Goal: Information Seeking & Learning: Learn about a topic

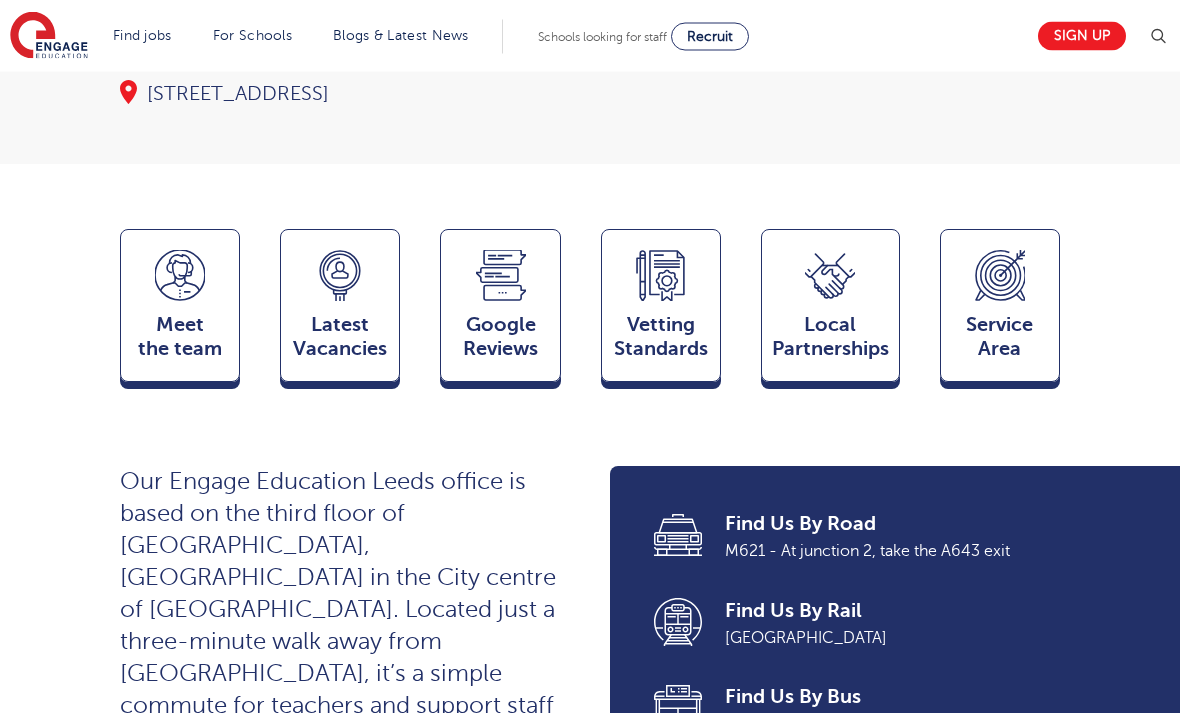
scroll to position [511, 0]
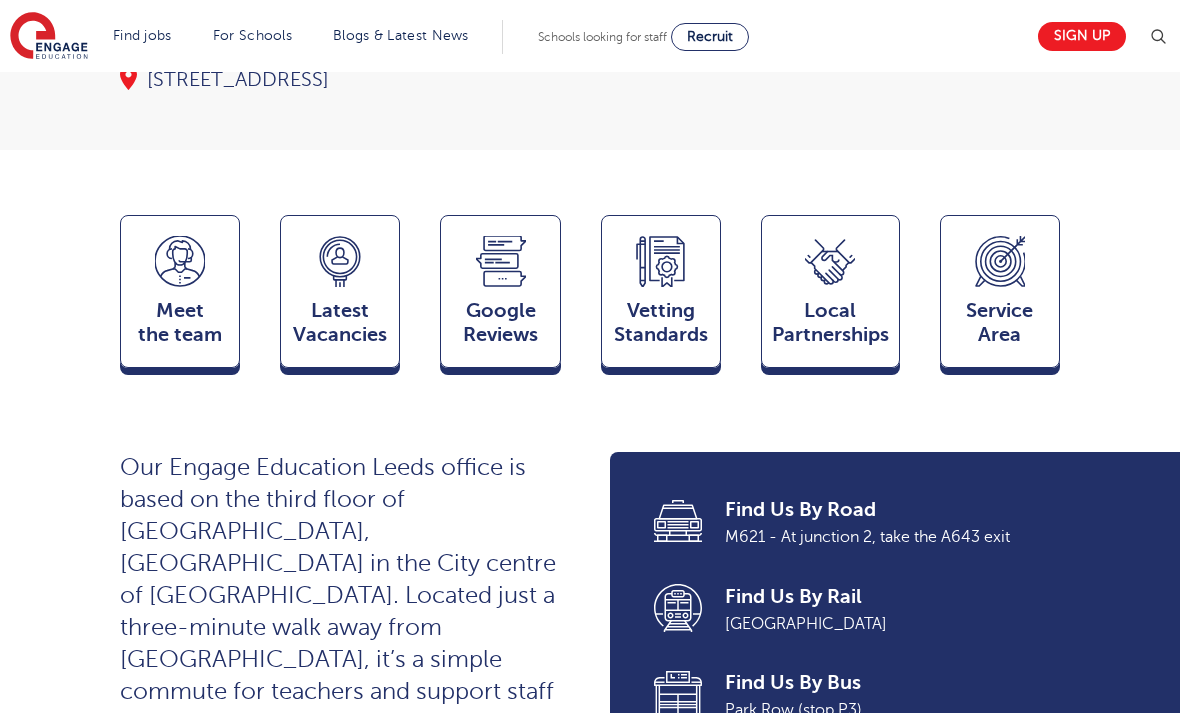
click at [178, 299] on span "Meet the team" at bounding box center [180, 323] width 98 height 48
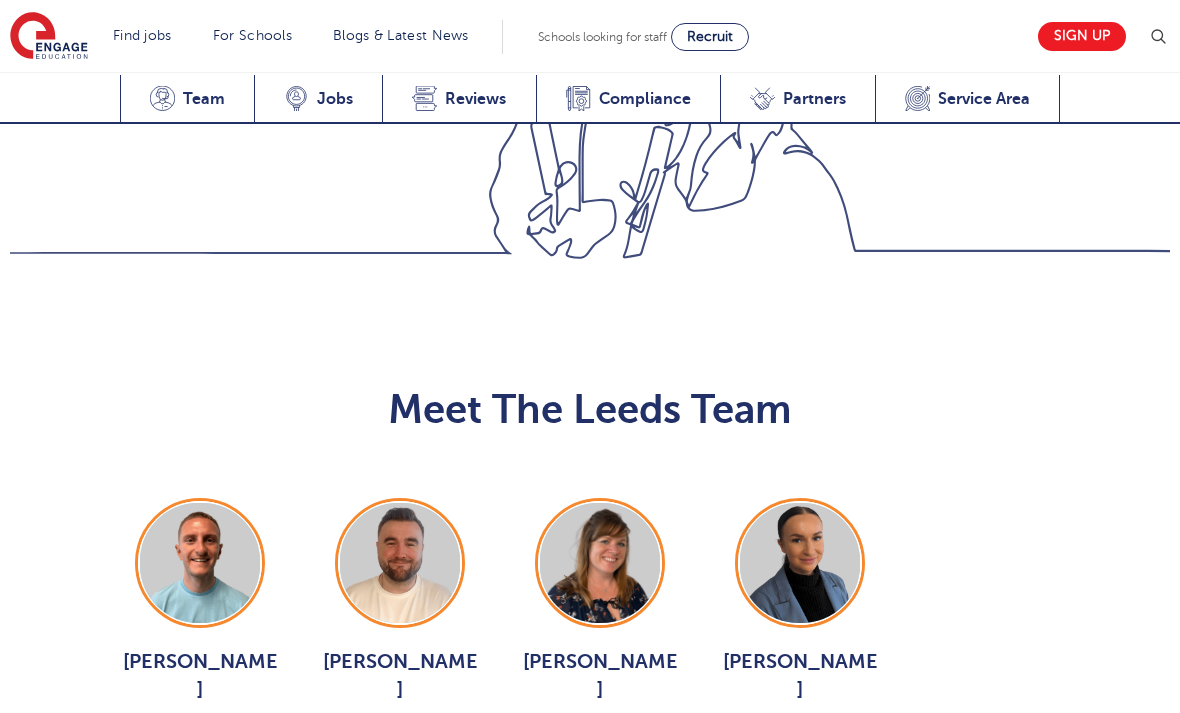
scroll to position [2507, 0]
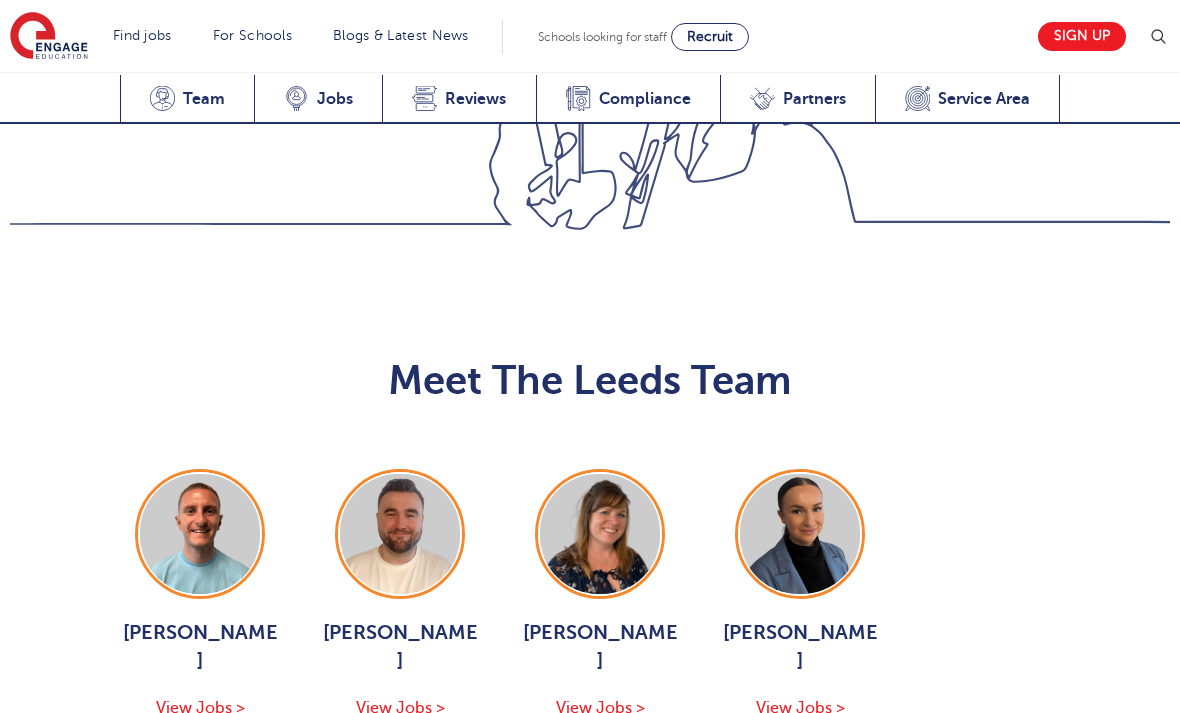
scroll to position [2531, 0]
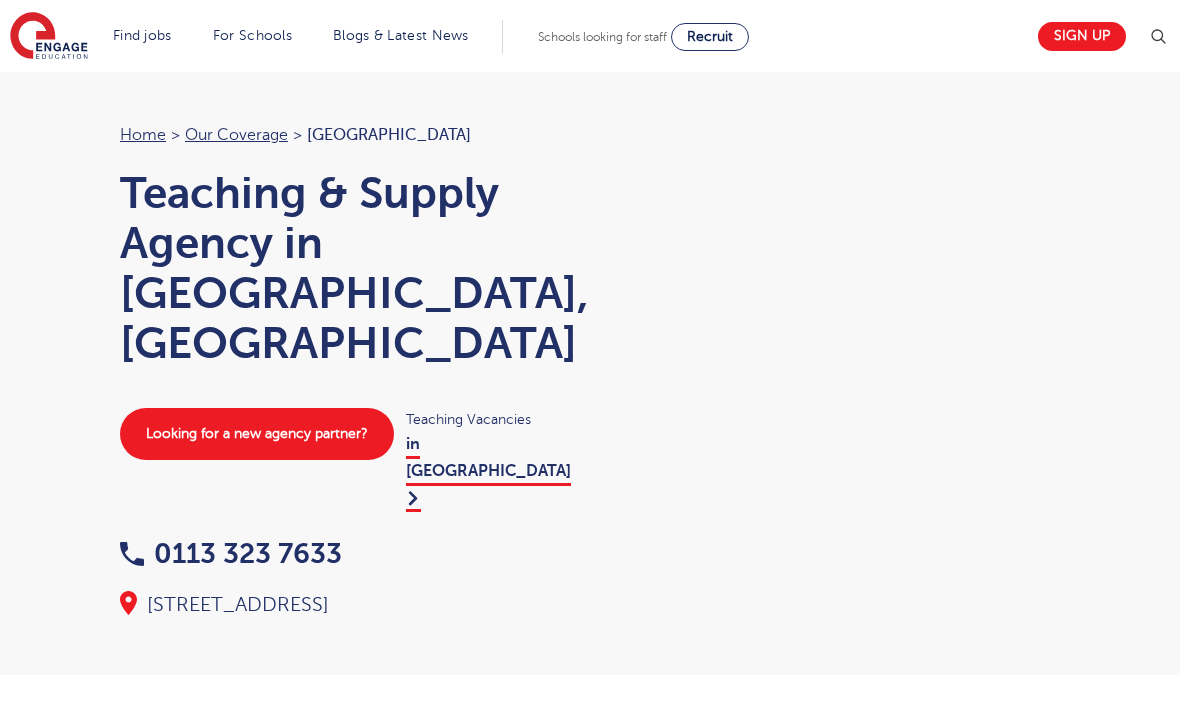
scroll to position [2532, 0]
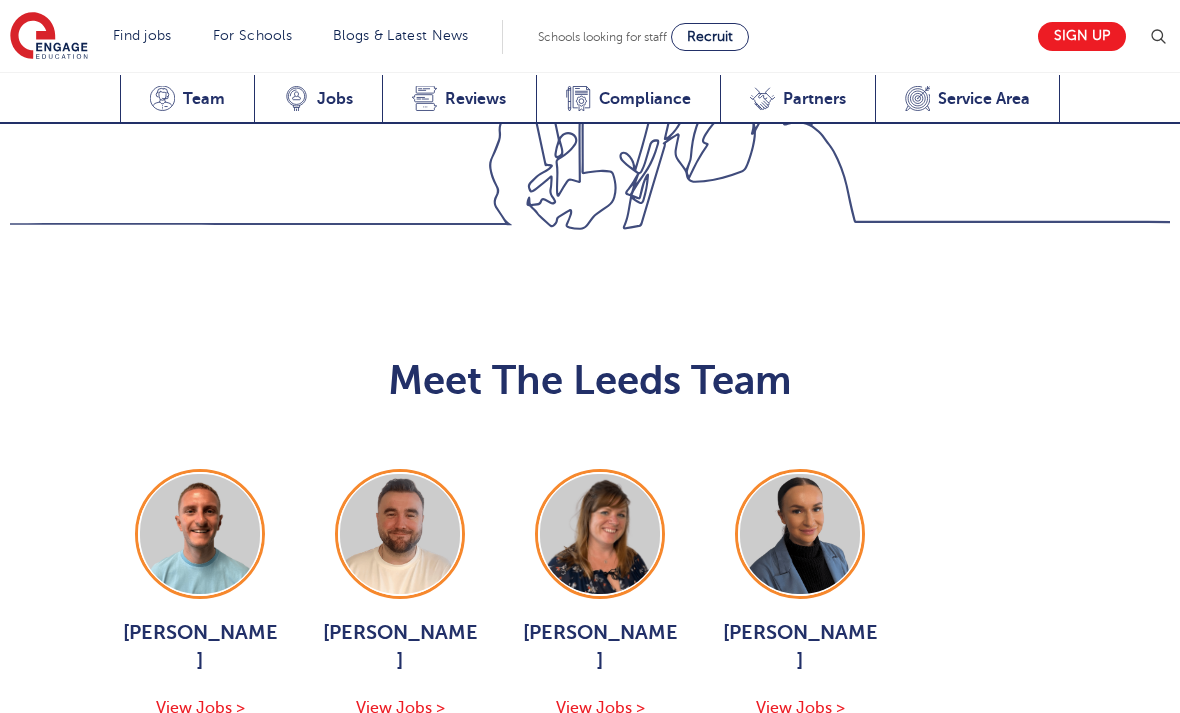
click at [818, 619] on div "Holly Johnson View Jobs >" at bounding box center [800, 670] width 160 height 102
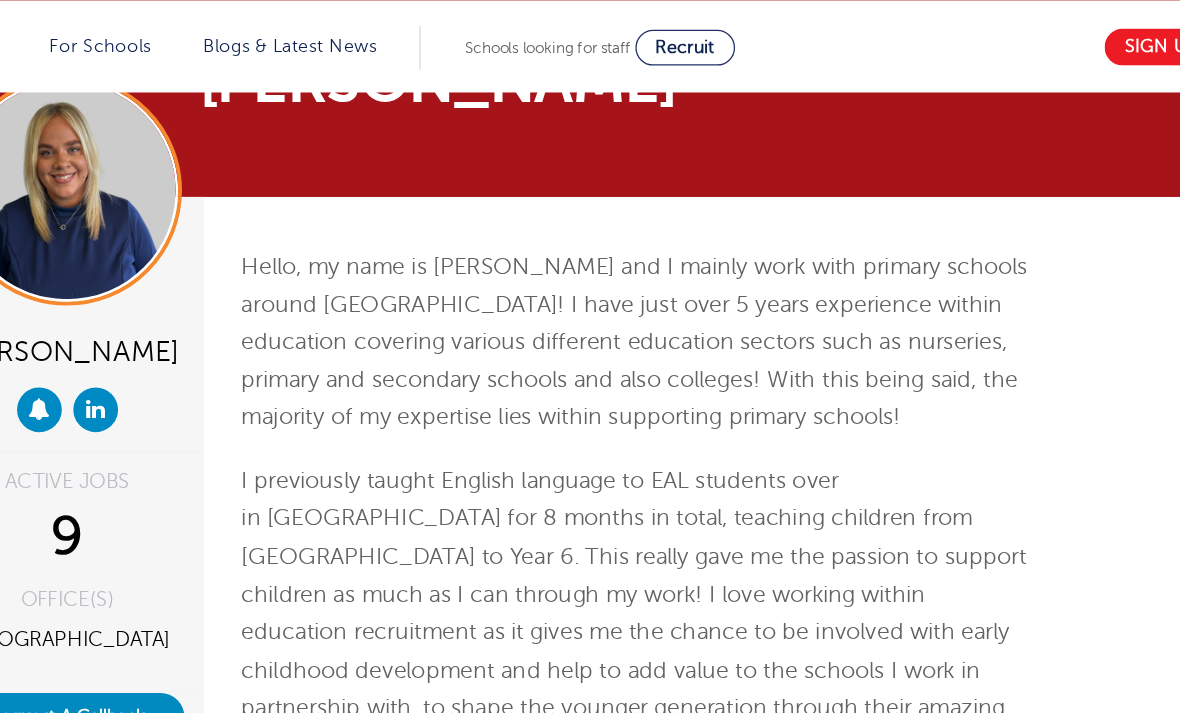
scroll to position [72, 0]
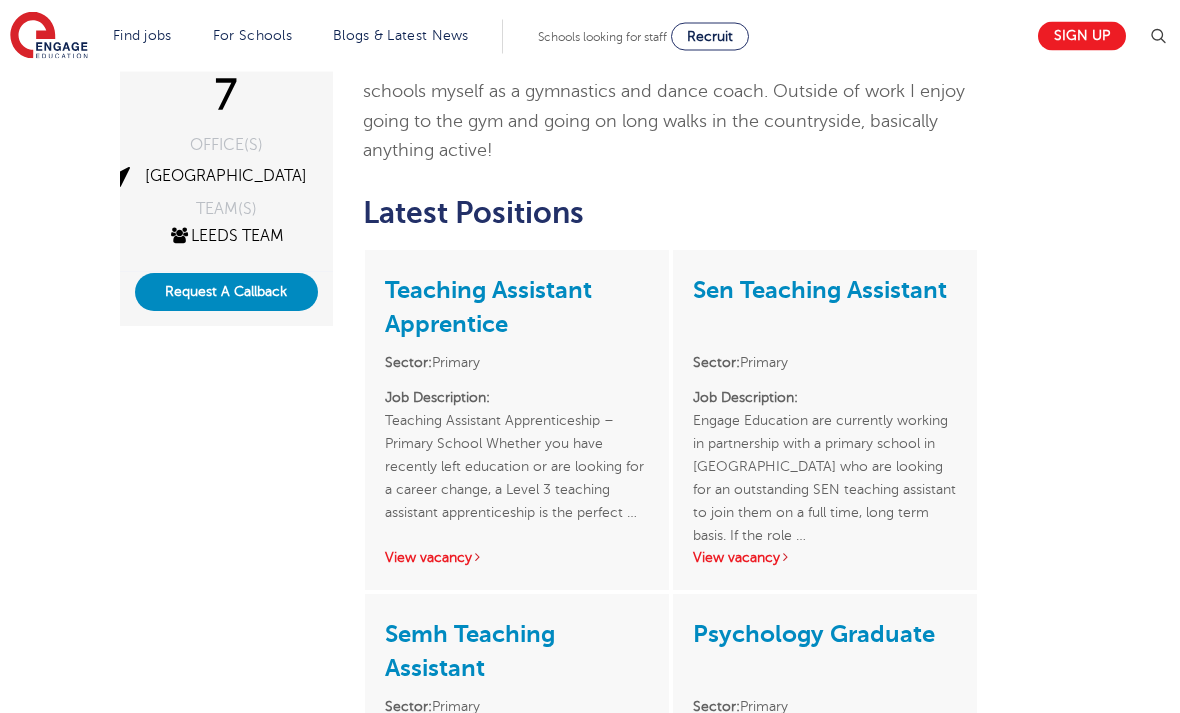
scroll to position [435, 0]
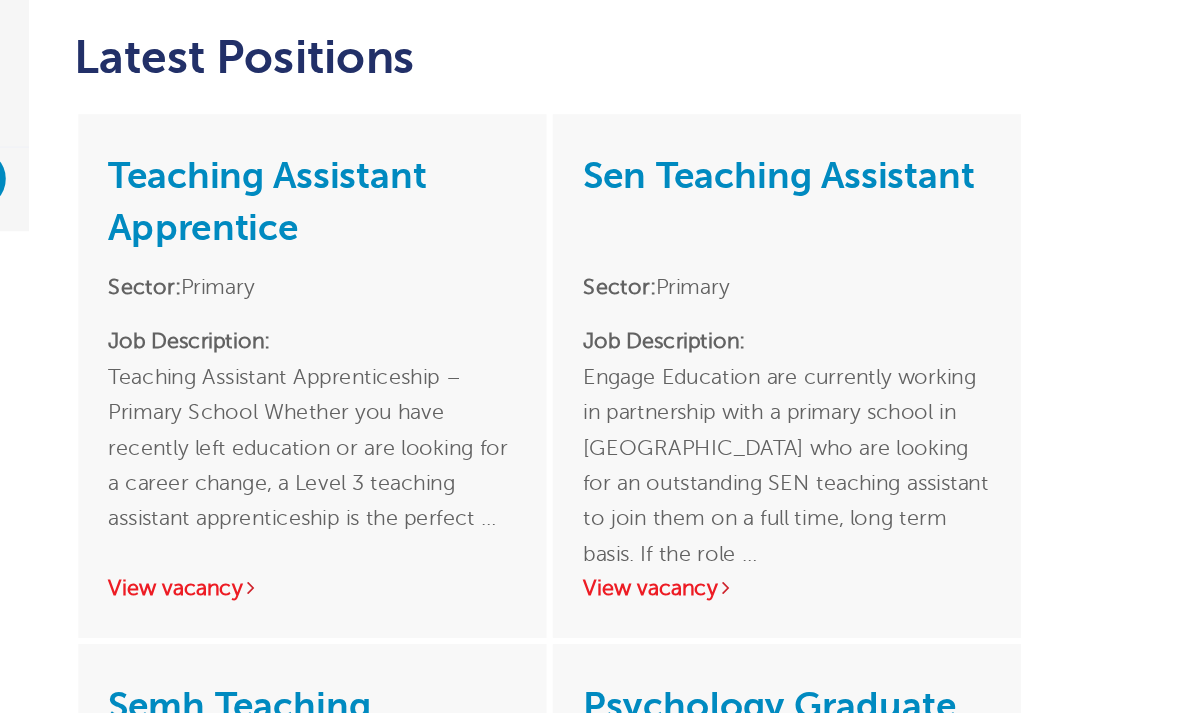
click at [385, 511] on link "View vacancy" at bounding box center [434, 518] width 98 height 15
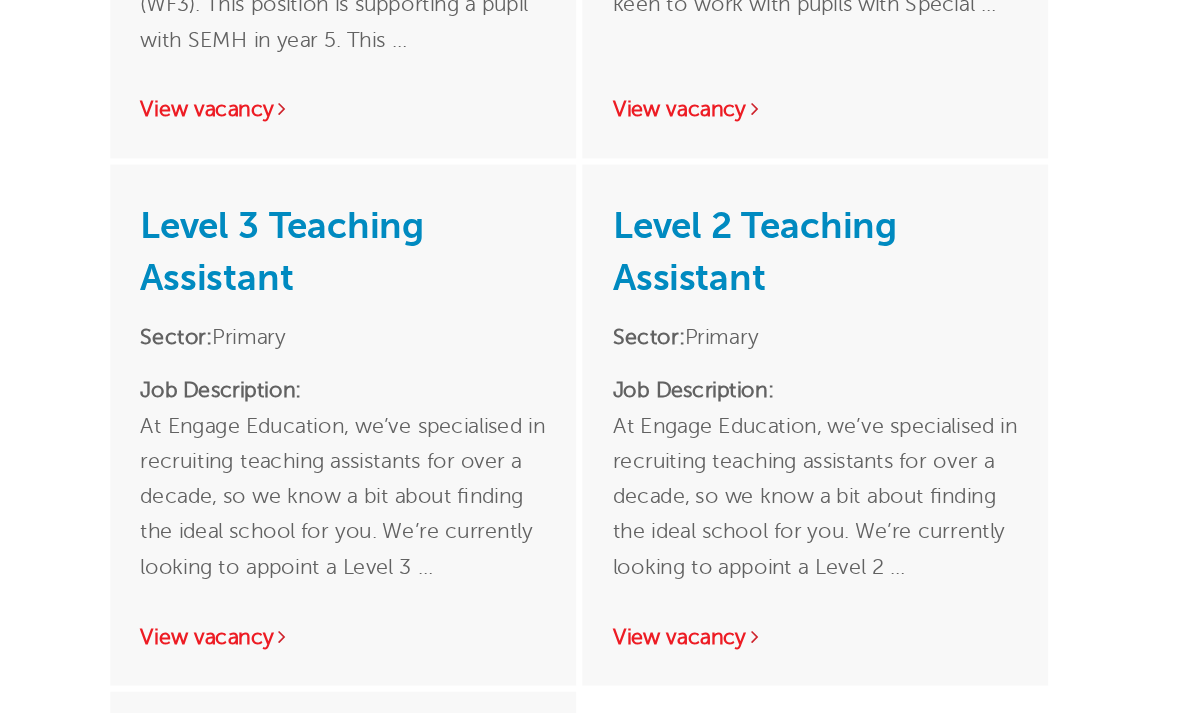
scroll to position [1044, 0]
click at [693, 614] on link "View vacancy" at bounding box center [742, 621] width 98 height 15
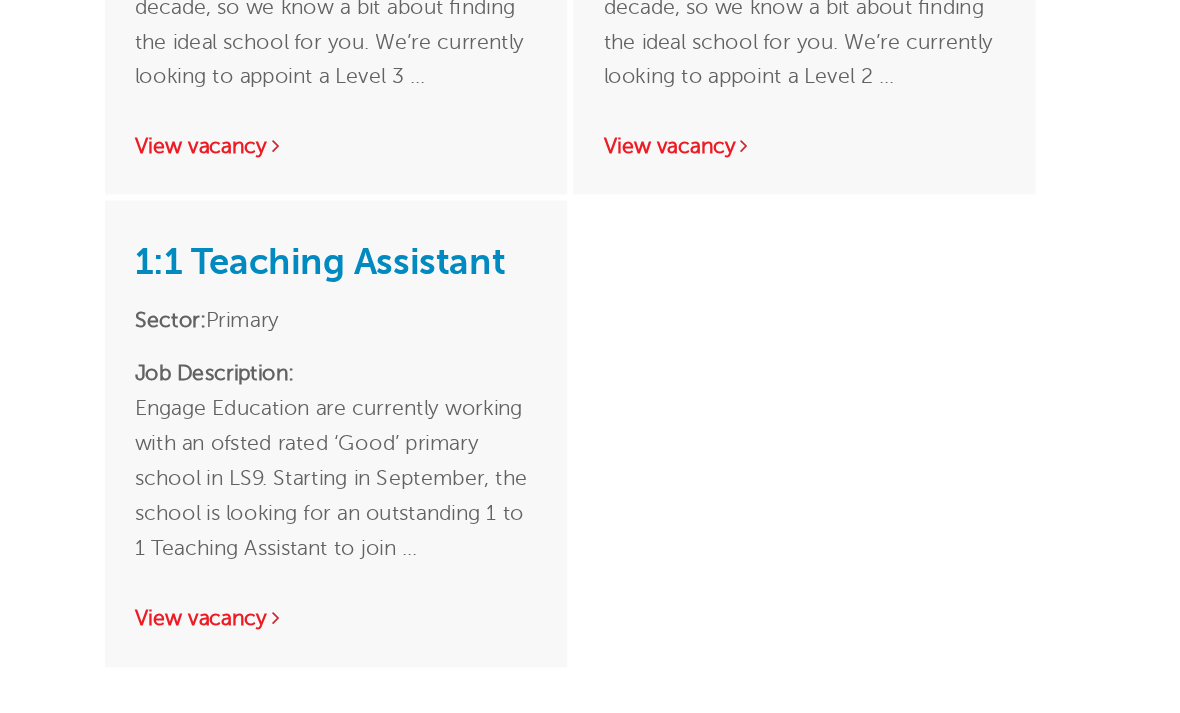
scroll to position [1390, 0]
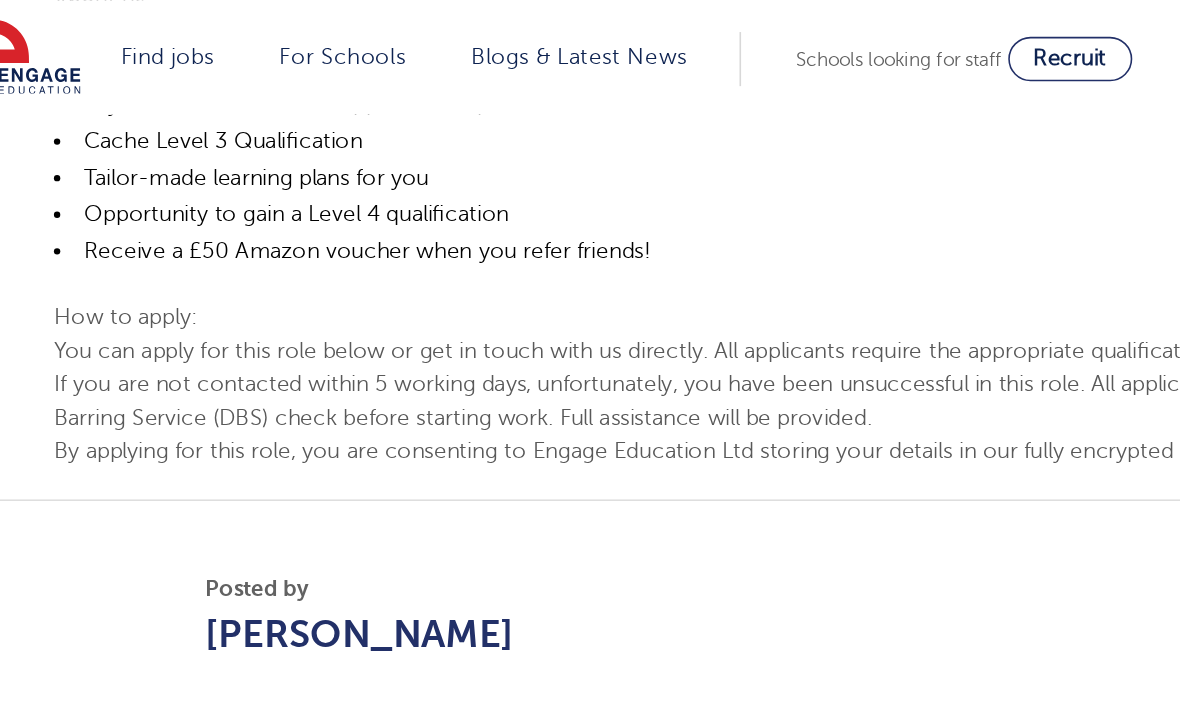
scroll to position [1139, 0]
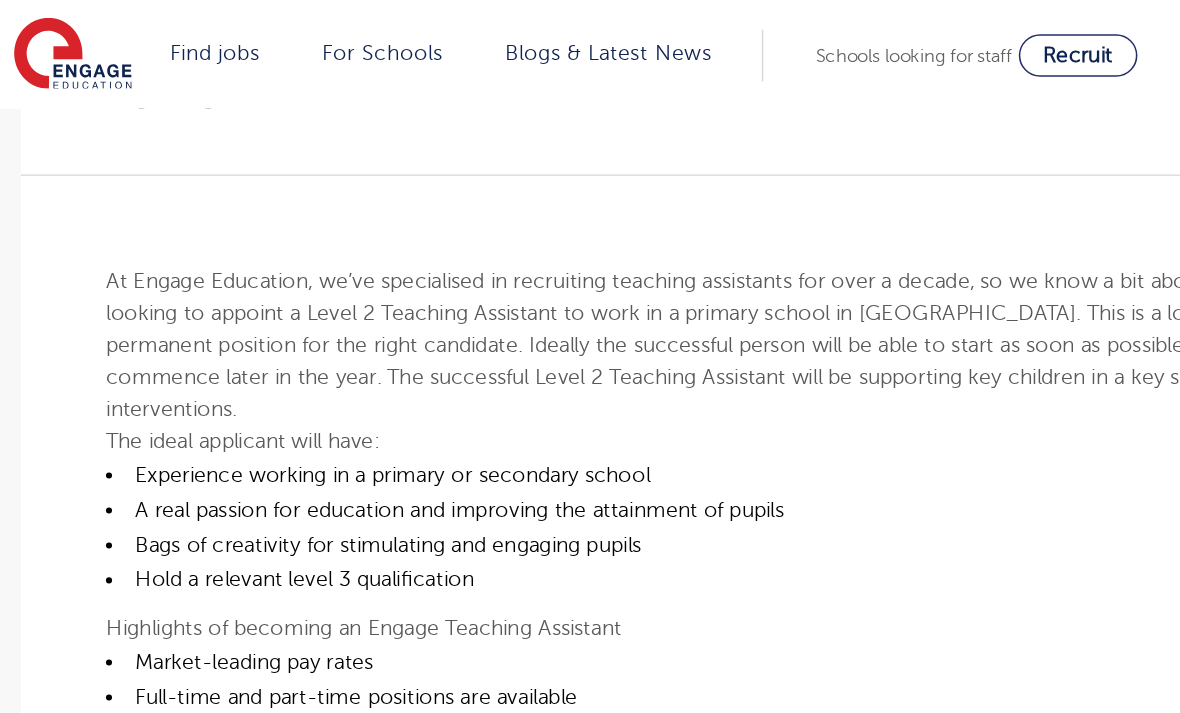
scroll to position [452, 0]
